Goal: Find contact information: Find contact information

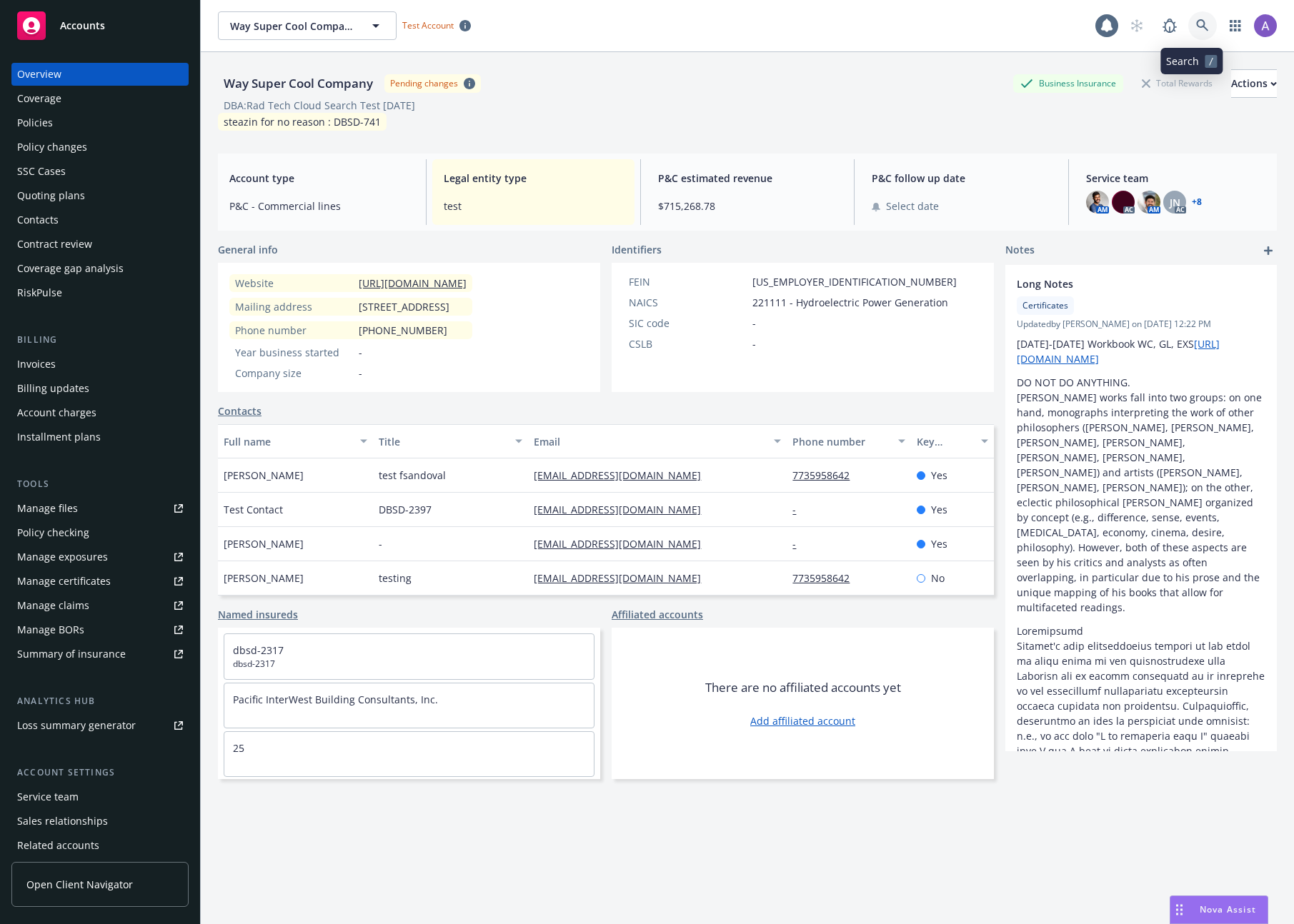
click at [1188, 33] on link at bounding box center [1202, 25] width 28 height 28
click at [1232, 17] on link "button" at bounding box center [1235, 25] width 28 height 28
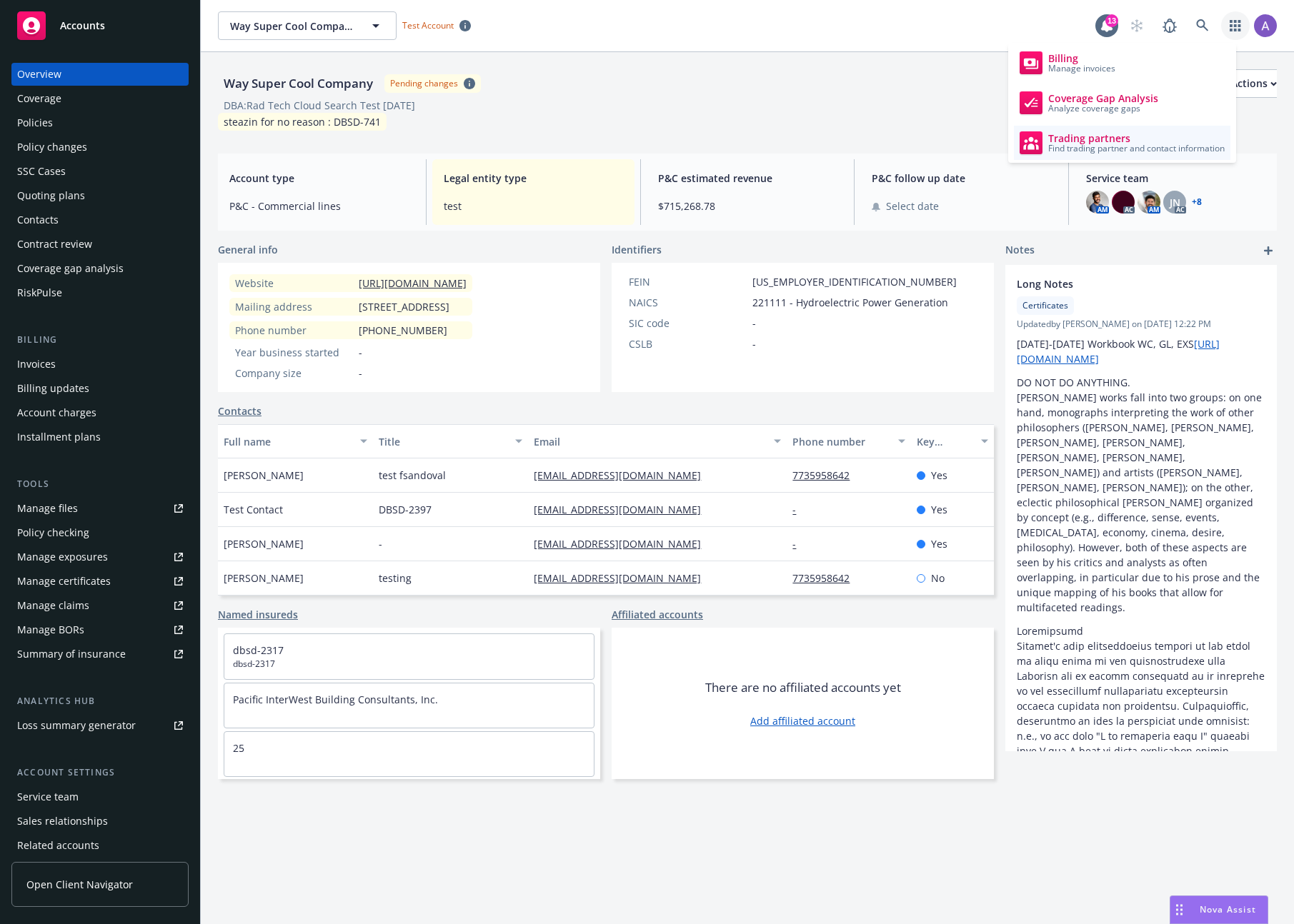
click at [1137, 146] on span "Find trading partner and contact information" at bounding box center [1137, 149] width 177 height 9
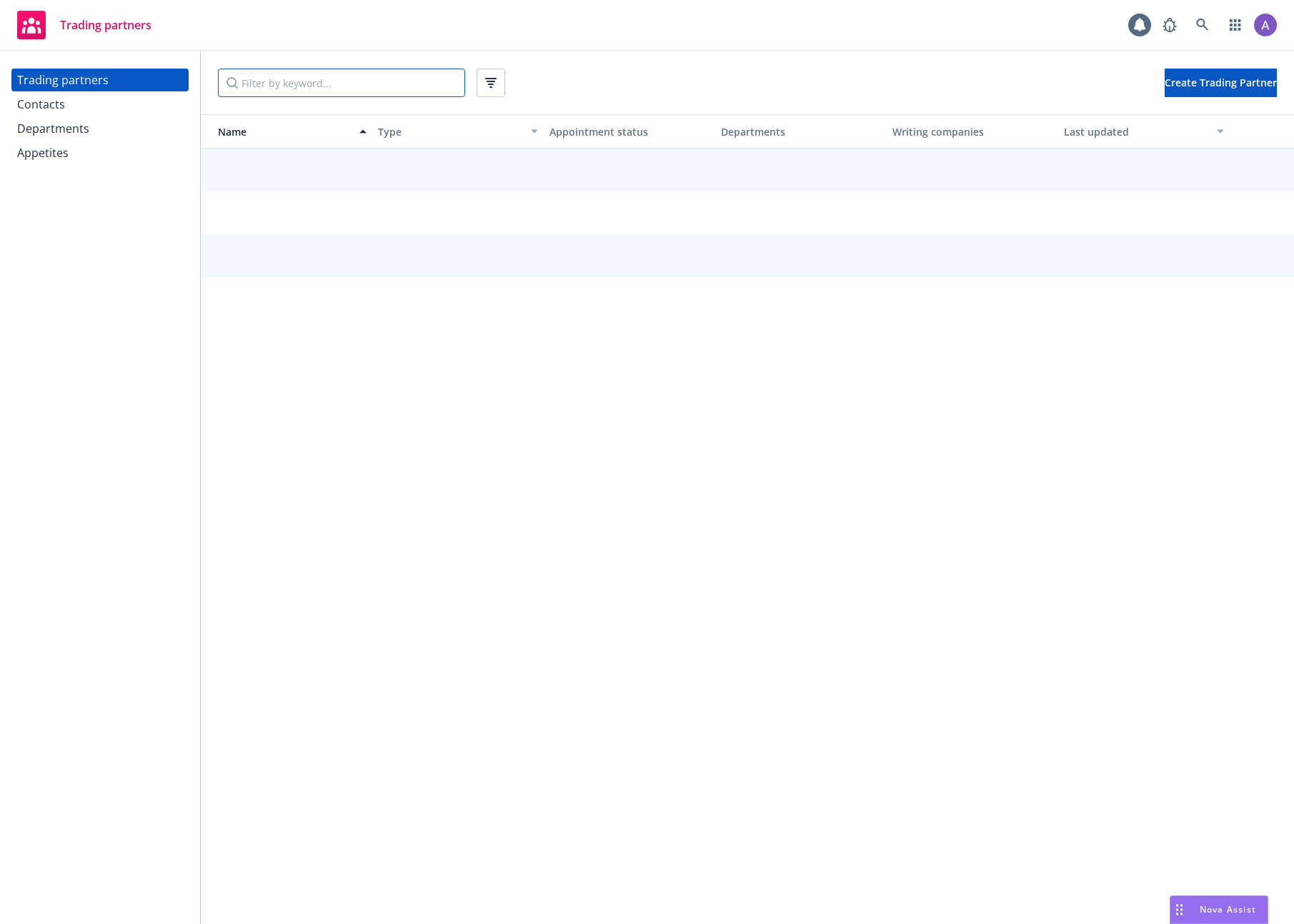
click at [349, 71] on input "Filter by keyword..." at bounding box center [341, 82] width 247 height 28
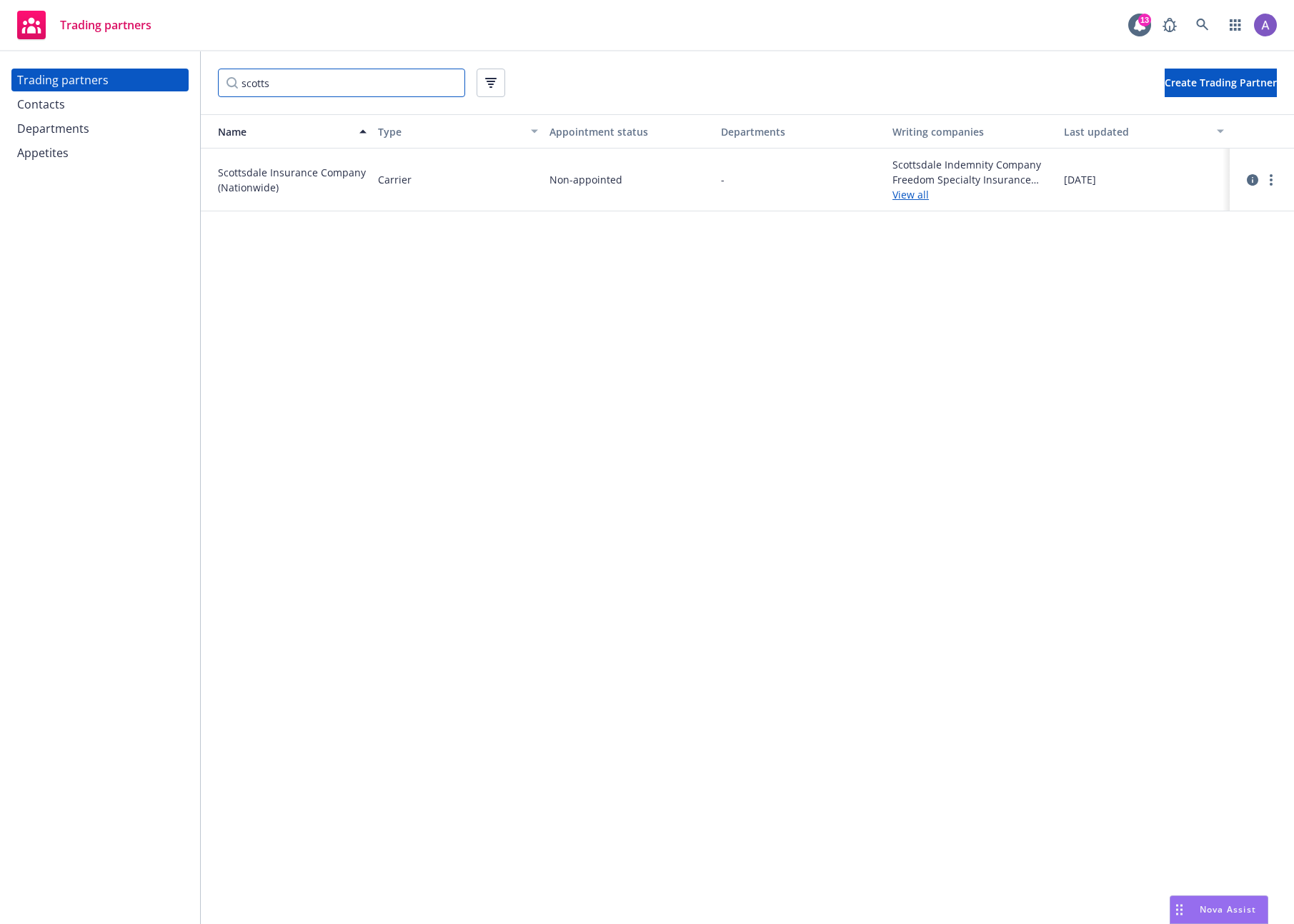
type input "scotts"
click at [472, 271] on div "Name Type Appointment status Departments Writing companies Last updated Scottsd…" at bounding box center [747, 519] width 1093 height 810
